Goal: Check status: Check status

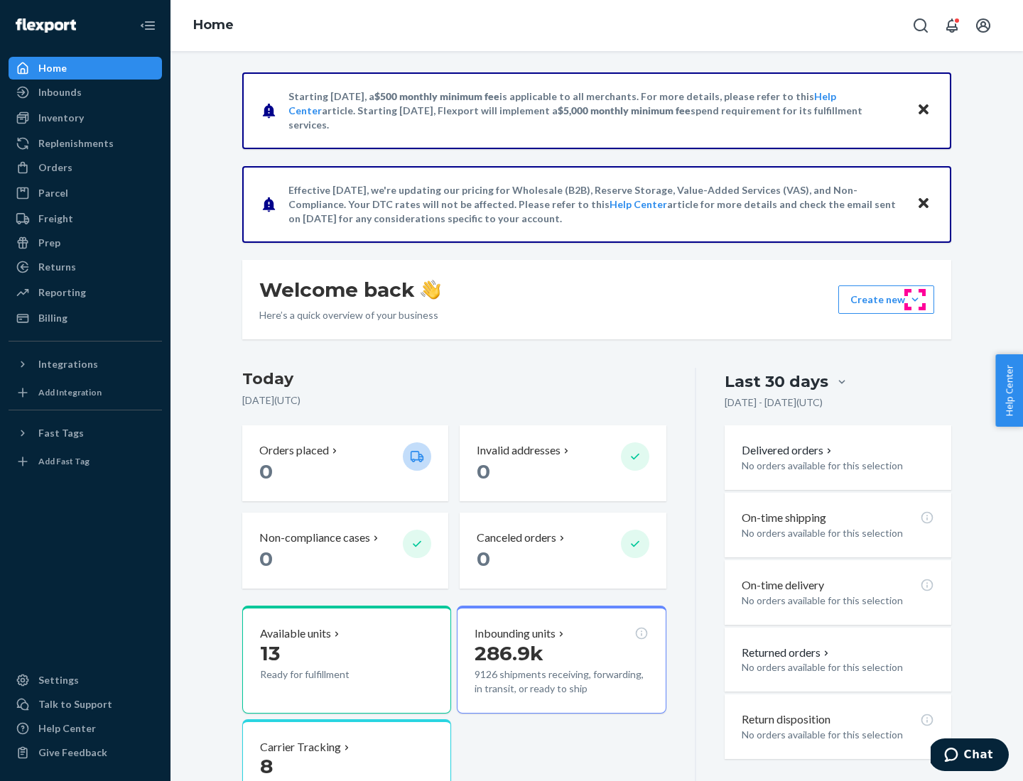
click at [915, 300] on button "Create new Create new inbound Create new order Create new product" at bounding box center [886, 300] width 96 height 28
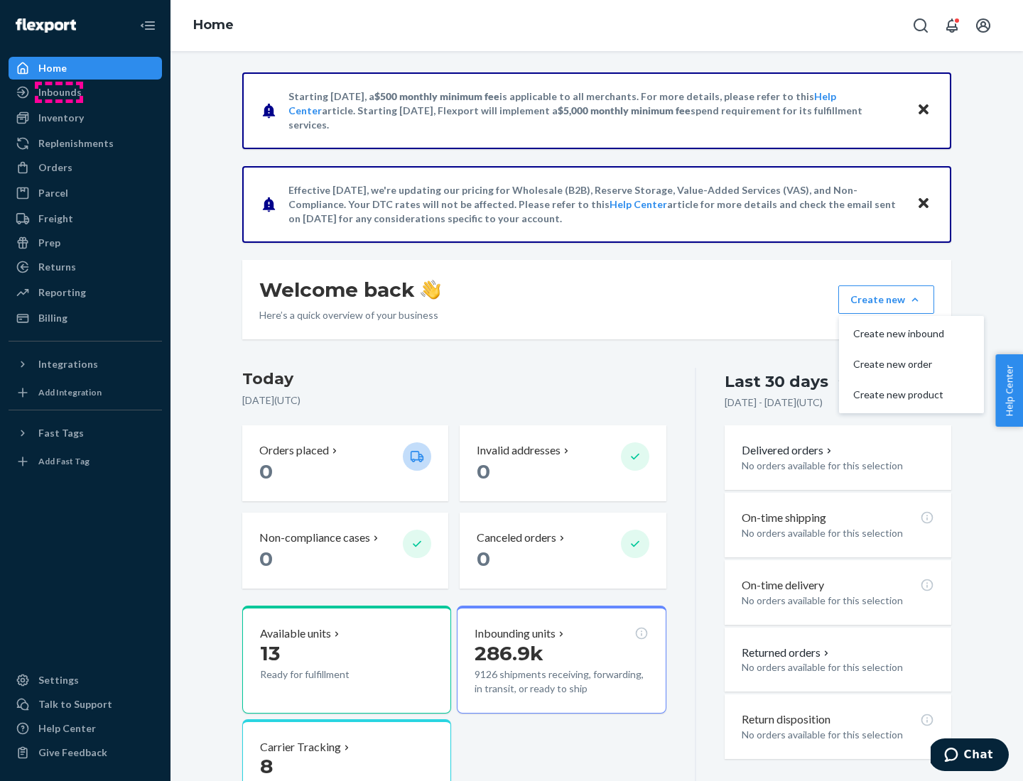
click at [59, 92] on div "Inbounds" at bounding box center [59, 92] width 43 height 14
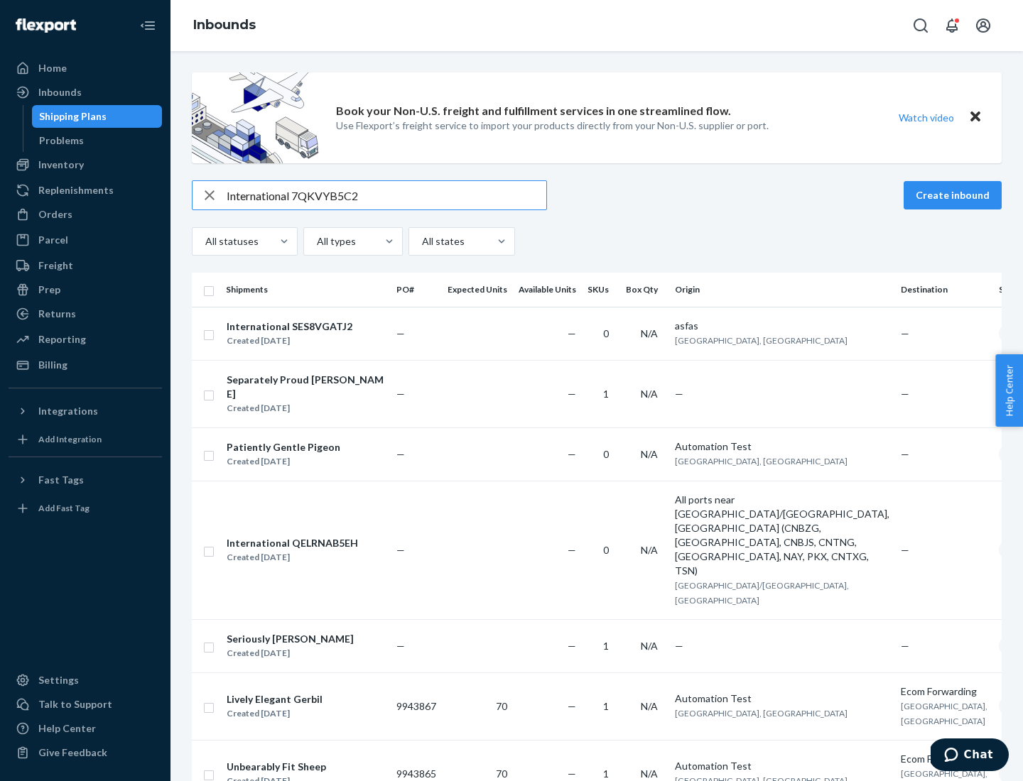
type input "International 7QKVYB5C29"
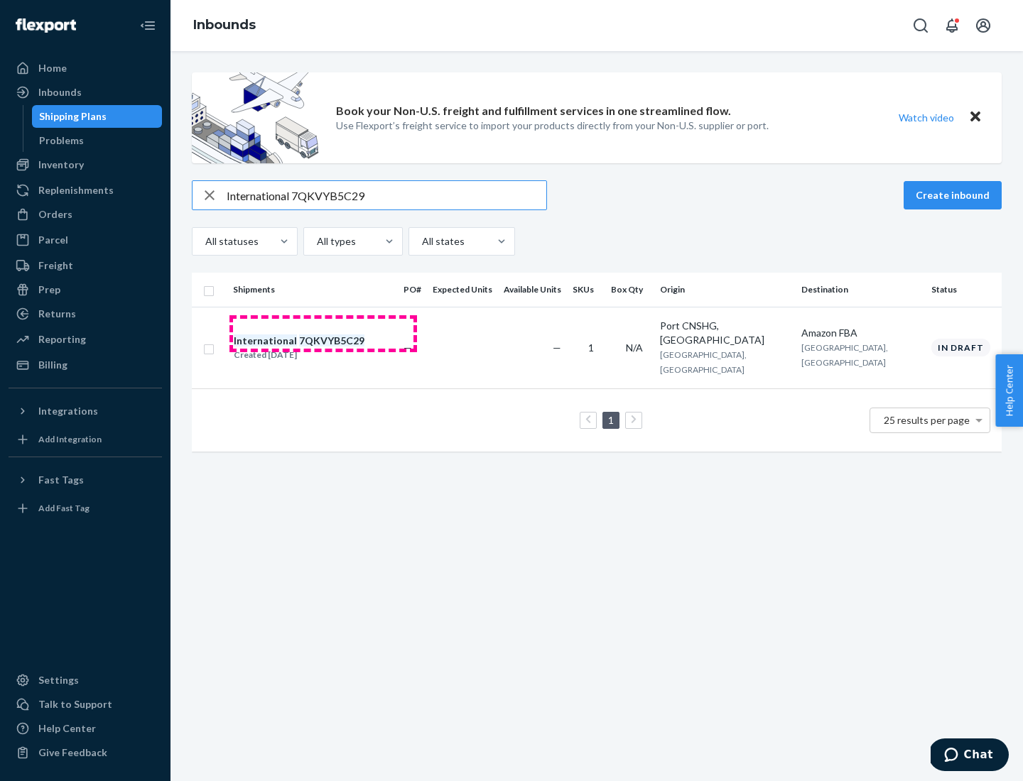
click at [323, 348] on div "Created [DATE]" at bounding box center [299, 355] width 131 height 14
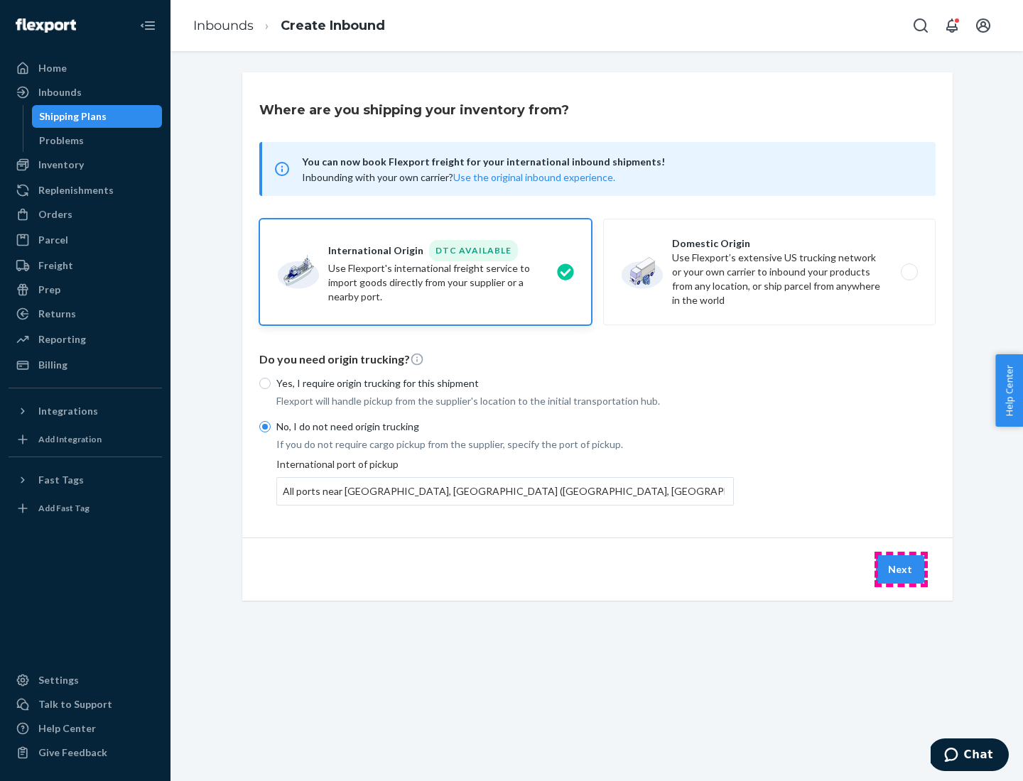
click at [901, 569] on button "Next" at bounding box center [900, 569] width 48 height 28
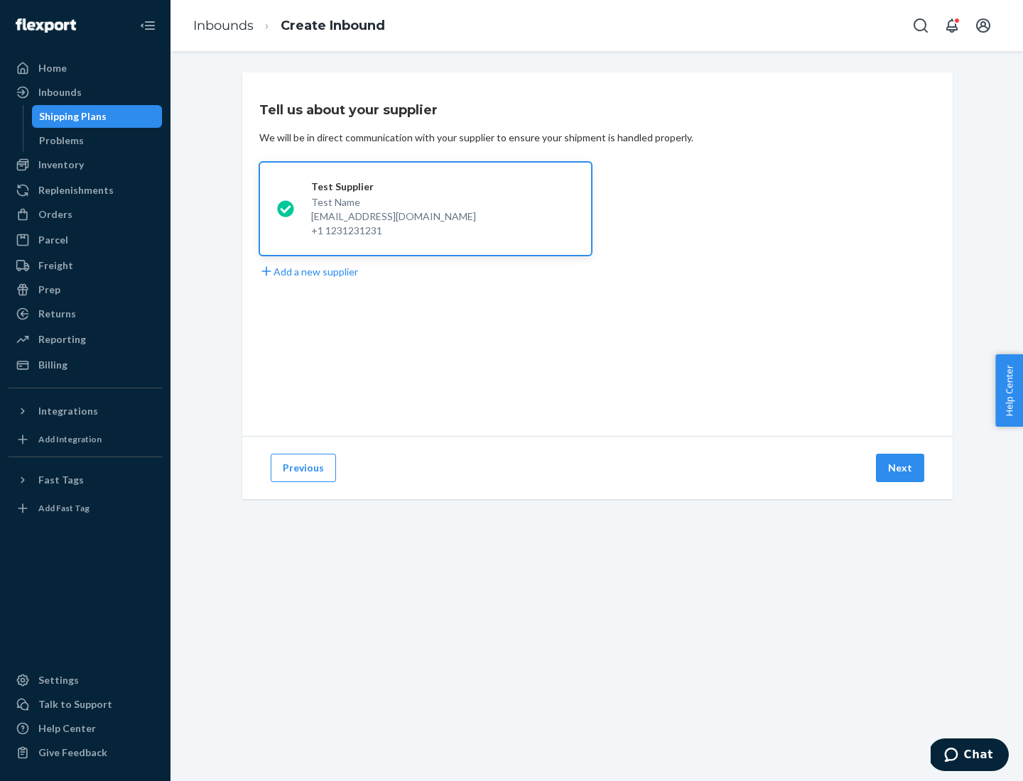
click at [901, 468] on button "Next" at bounding box center [900, 468] width 48 height 28
